Goal: Information Seeking & Learning: Learn about a topic

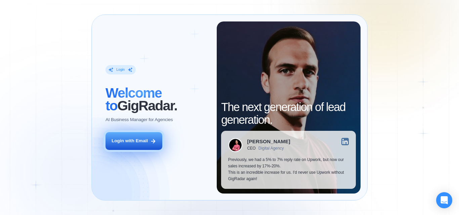
drag, startPoint x: 154, startPoint y: 156, endPoint x: 146, endPoint y: 144, distance: 13.9
click at [154, 156] on div "Login ‍ Welcome to GigRadar. AI Business Manager for Agencies Login with Email" at bounding box center [157, 107] width 118 height 172
click at [146, 144] on div "Login with Email" at bounding box center [130, 141] width 36 height 6
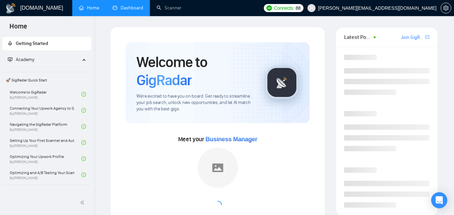
click at [135, 5] on link "Dashboard" at bounding box center [128, 8] width 31 height 6
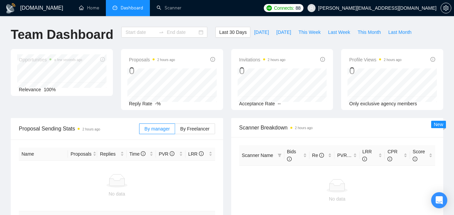
type input "[DATE]"
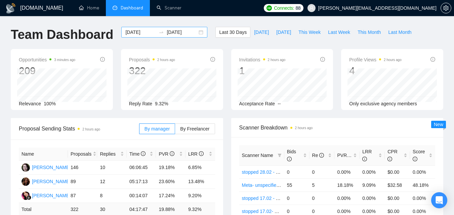
click at [146, 33] on input "[DATE]" at bounding box center [140, 32] width 31 height 7
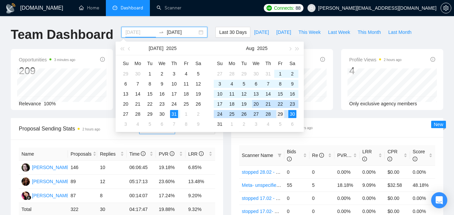
type input "[DATE]"
click at [280, 114] on div "29" at bounding box center [280, 114] width 8 height 8
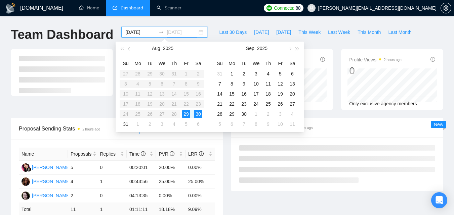
type input "[DATE]"
click at [188, 113] on div "29" at bounding box center [186, 114] width 8 height 8
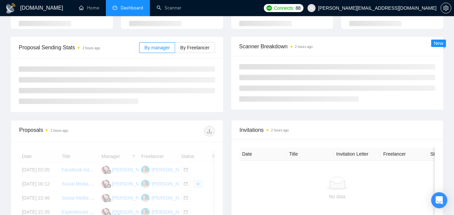
scroll to position [101, 0]
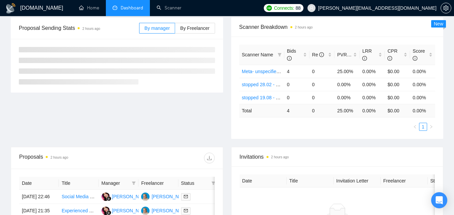
click at [134, 137] on div "Proposal Sending Stats 2 hours ago By manager By Freelancer Scanner Breakdown 2…" at bounding box center [227, 82] width 440 height 130
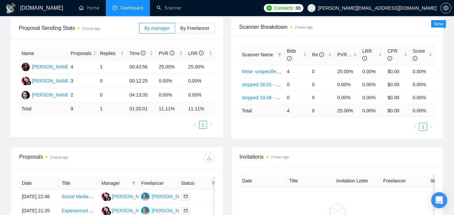
click at [130, 186] on div "Manager" at bounding box center [118, 183] width 34 height 7
click at [134, 185] on icon "filter" at bounding box center [134, 183] width 4 height 4
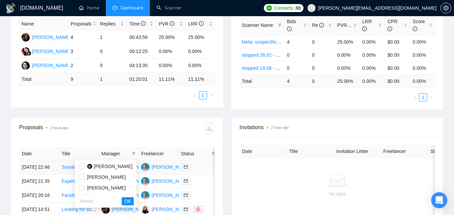
scroll to position [168, 0]
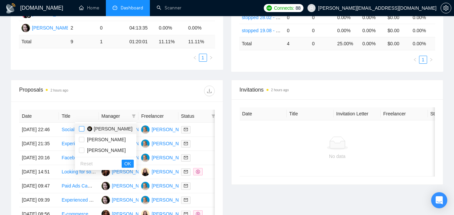
click at [81, 128] on input "checkbox" at bounding box center [81, 128] width 5 height 5
checkbox input "true"
click at [130, 163] on span "OK" at bounding box center [127, 163] width 7 height 7
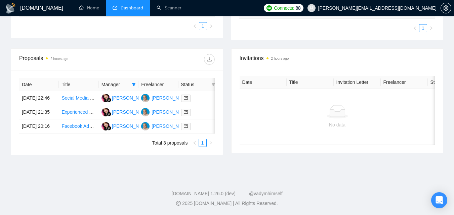
scroll to position [224, 0]
click at [80, 124] on link "Facebook Ads Expert Needed for Generating Sales and Leads" at bounding box center [126, 126] width 130 height 5
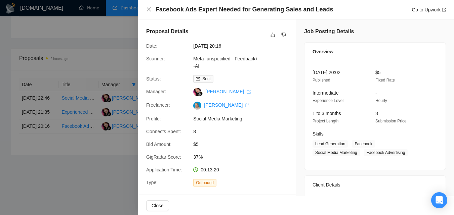
click at [122, 122] on div at bounding box center [227, 107] width 454 height 215
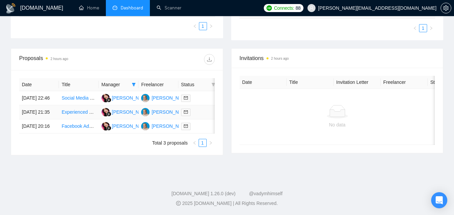
click at [84, 110] on link "Experienced Marketing Manager for Paid Traffic Campaigns" at bounding box center [123, 112] width 125 height 5
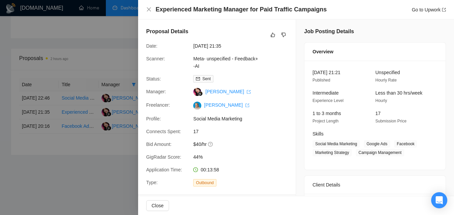
click at [56, 145] on div at bounding box center [227, 107] width 454 height 215
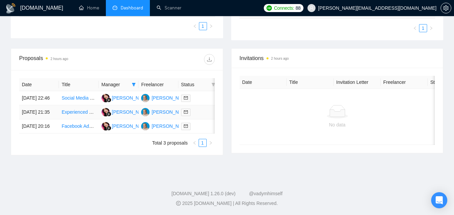
click at [205, 109] on div at bounding box center [198, 113] width 34 height 8
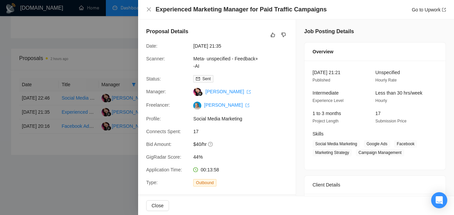
click at [114, 109] on div at bounding box center [227, 107] width 454 height 215
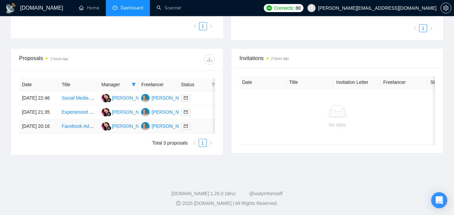
click at [199, 123] on div at bounding box center [198, 127] width 34 height 8
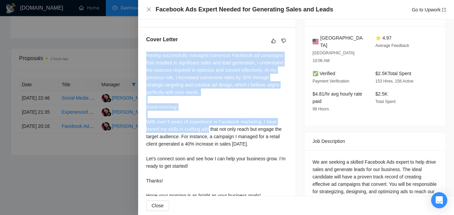
scroll to position [206, 0]
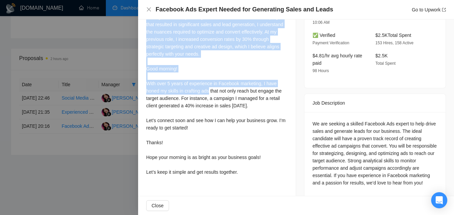
drag, startPoint x: 148, startPoint y: 56, endPoint x: 247, endPoint y: 176, distance: 155.1
click at [247, 176] on div "Cover Letter Having successfully managed numerous Facebook ad campaigns that re…" at bounding box center [217, 88] width 158 height 198
copy div "Having successfully managed numerous Facebook ad campaigns that resulted in sig…"
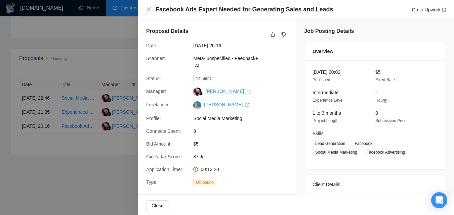
scroll to position [0, 0]
drag, startPoint x: 191, startPoint y: 142, endPoint x: 208, endPoint y: 145, distance: 17.0
click at [208, 145] on div "$5" at bounding box center [225, 144] width 71 height 7
copy span "$5"
click at [190, 128] on div "8" at bounding box center [225, 131] width 71 height 7
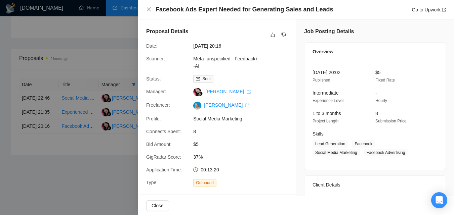
drag, startPoint x: 157, startPoint y: 8, endPoint x: 314, endPoint y: 14, distance: 157.0
click at [313, 15] on div "Facebook Ads Expert Needed for Generating Sales and Leads Go to Upwork" at bounding box center [296, 9] width 316 height 19
click at [316, 13] on h4 "Facebook Ads Expert Needed for Generating Sales and Leads" at bounding box center [245, 9] width 178 height 8
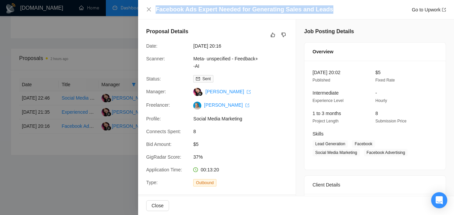
drag, startPoint x: 326, startPoint y: 9, endPoint x: 156, endPoint y: 7, distance: 170.3
click at [156, 7] on div "Facebook Ads Expert Needed for Generating Sales and Leads Go to Upwork" at bounding box center [301, 9] width 290 height 8
copy h4 "Facebook Ads Expert Needed for Generating Sales and Leads"
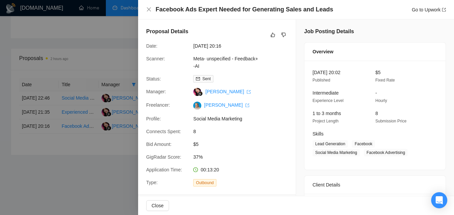
click at [188, 214] on div "Close" at bounding box center [296, 206] width 316 height 19
click at [55, 128] on div at bounding box center [227, 107] width 454 height 215
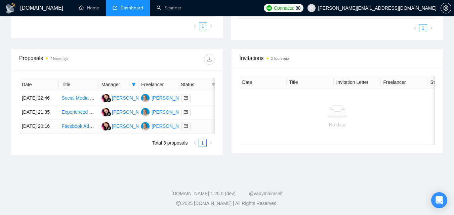
click at [76, 124] on link "Facebook Ads Expert Needed for Generating Sales and Leads" at bounding box center [126, 126] width 130 height 5
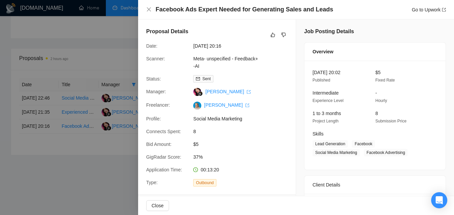
click at [106, 134] on div at bounding box center [227, 107] width 454 height 215
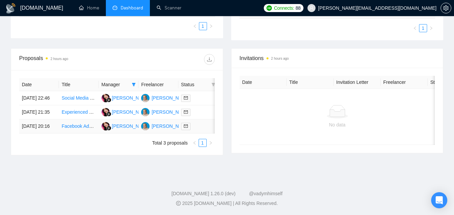
click at [211, 123] on div at bounding box center [198, 127] width 34 height 8
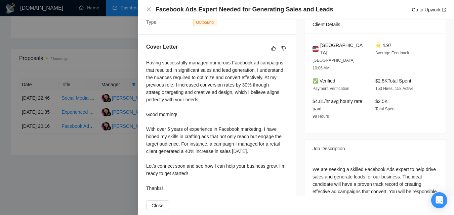
scroll to position [206, 0]
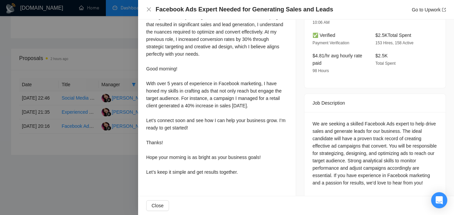
click at [109, 135] on div at bounding box center [227, 107] width 454 height 215
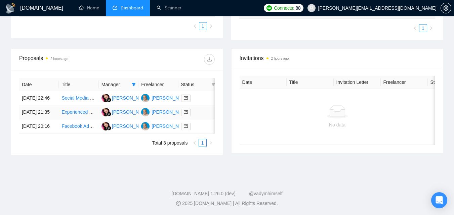
click at [201, 109] on div at bounding box center [198, 113] width 34 height 8
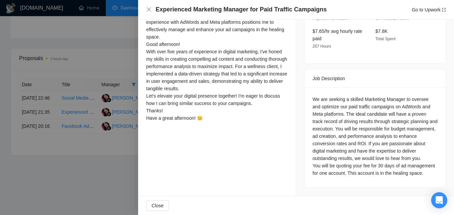
scroll to position [228, 0]
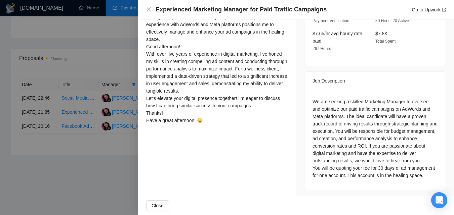
click at [127, 151] on div at bounding box center [227, 107] width 454 height 215
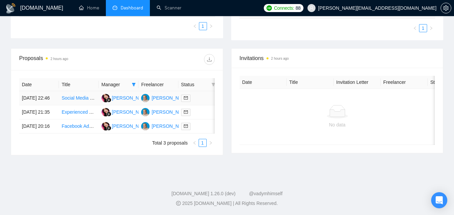
click at [201, 94] on div at bounding box center [198, 98] width 34 height 8
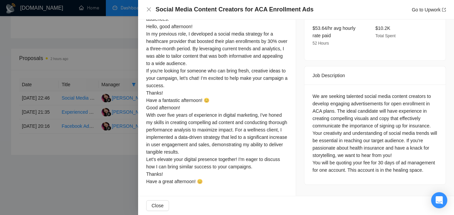
scroll to position [307, 0]
click at [105, 131] on div at bounding box center [227, 107] width 454 height 215
